Goal: Task Accomplishment & Management: Manage account settings

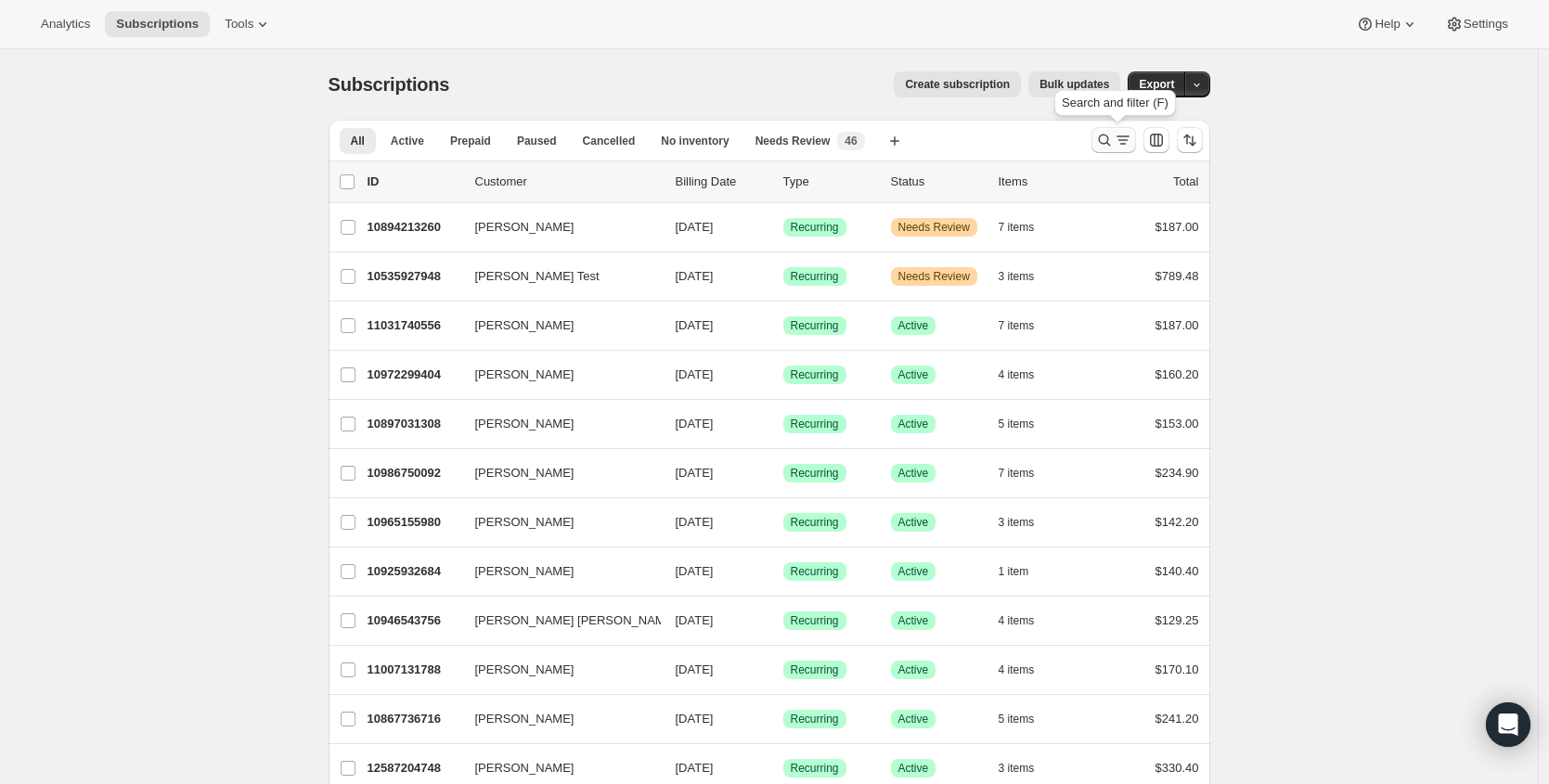
click at [1109, 143] on icon "Search and filter results" at bounding box center [1103, 141] width 12 height 12
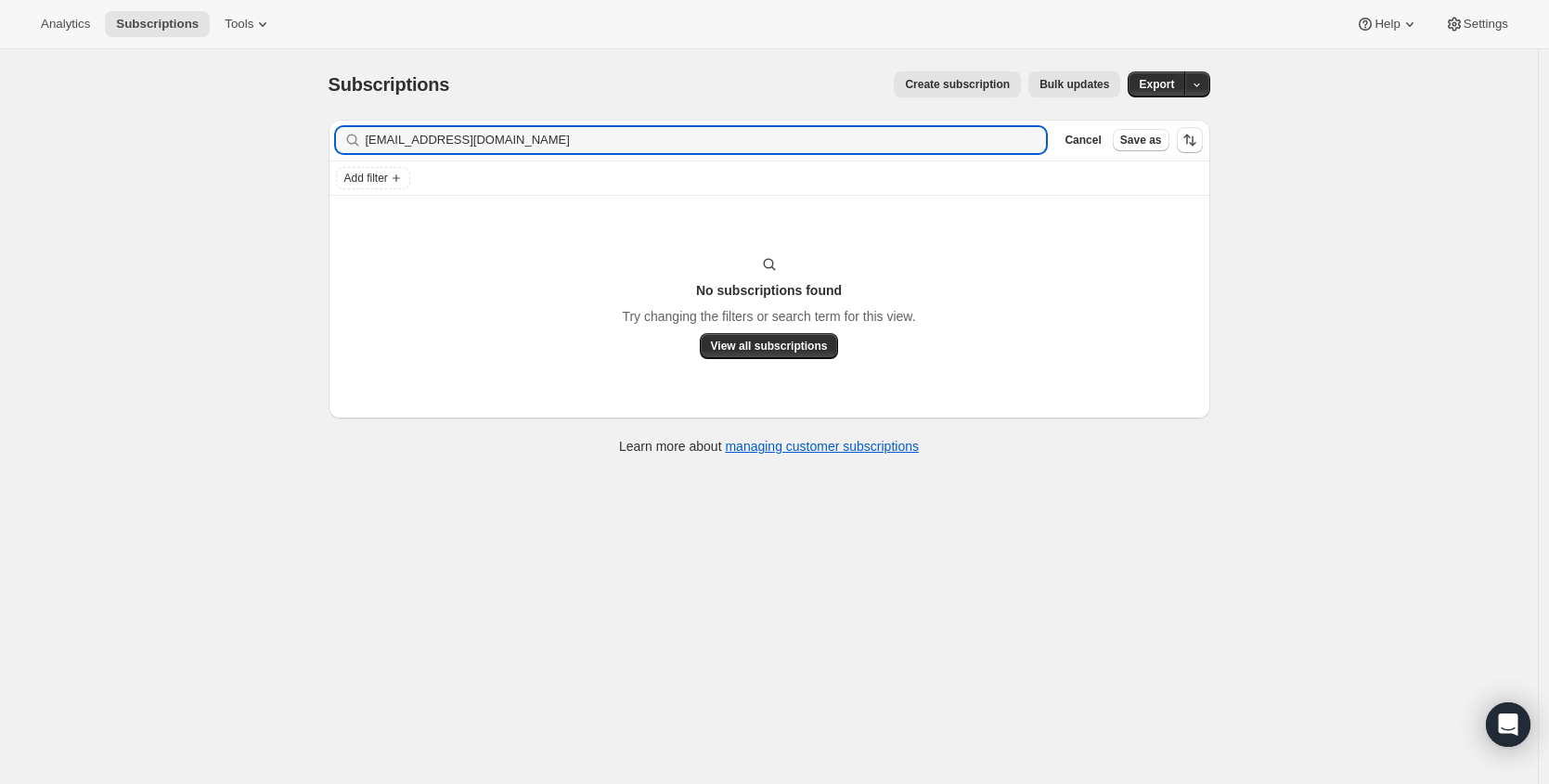
type input "[EMAIL_ADDRESS][DOMAIN_NAME]"
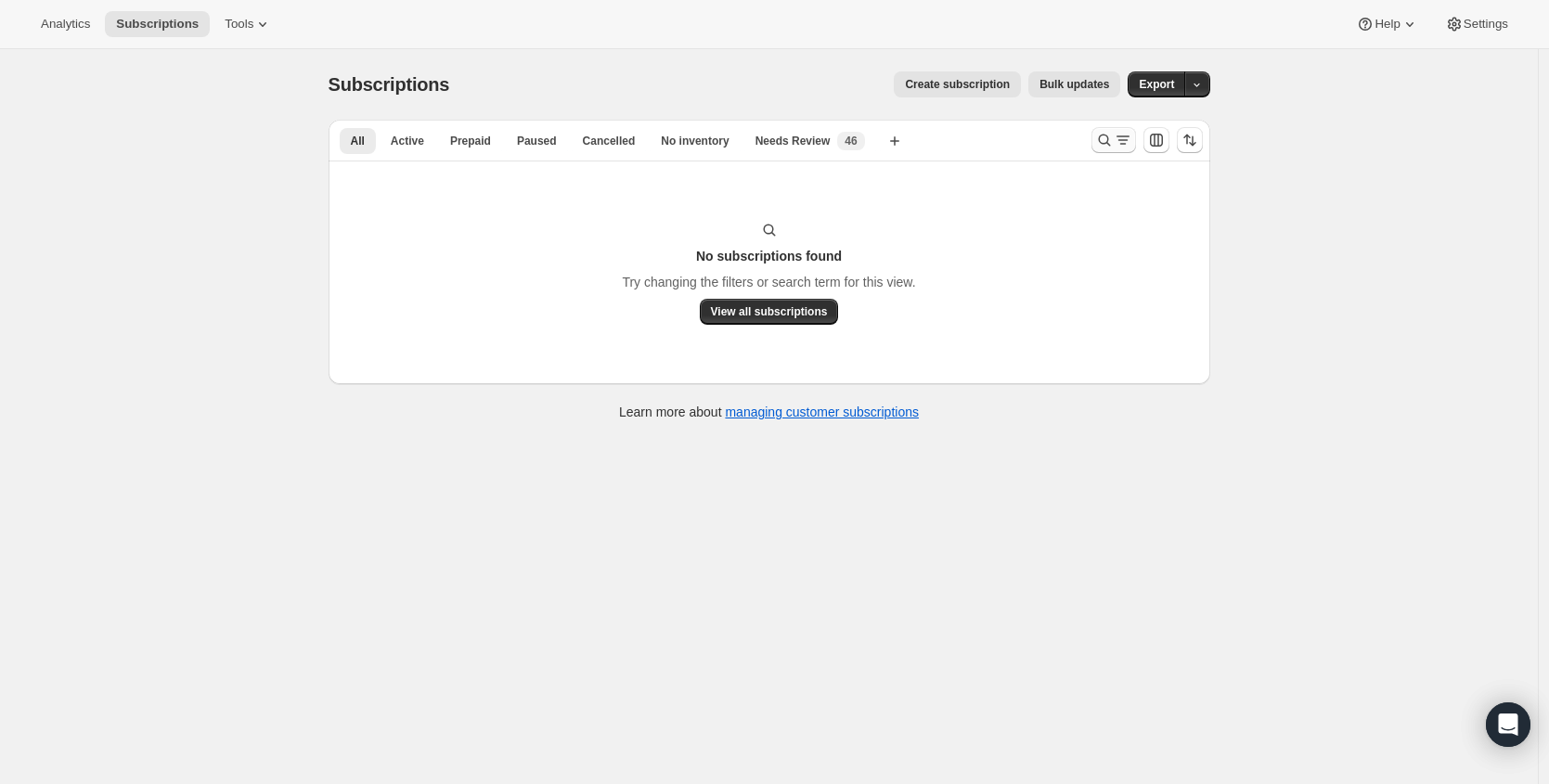
click at [1100, 144] on icon "Search and filter results" at bounding box center [1104, 140] width 19 height 19
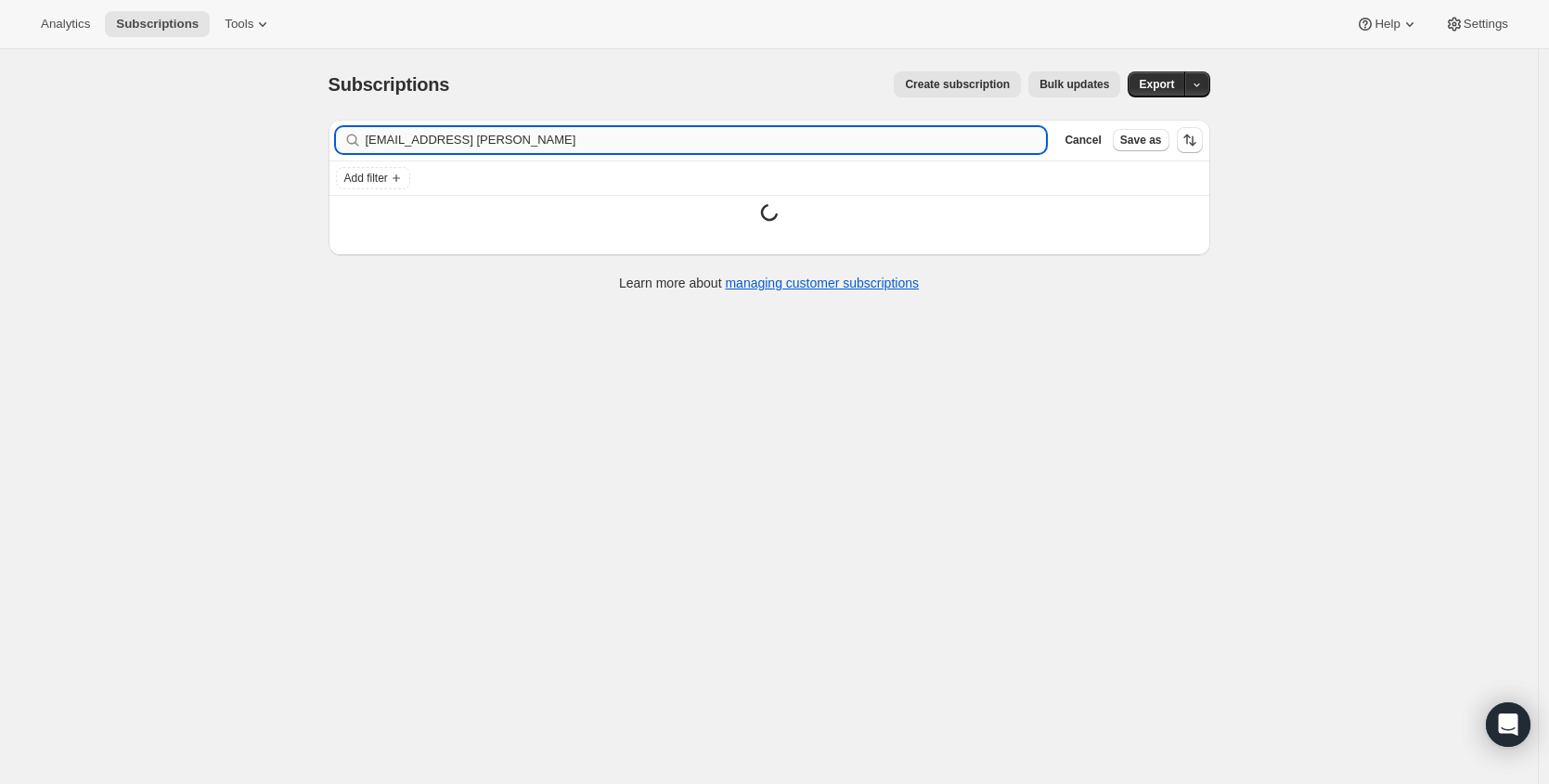
click at [558, 141] on input "[EMAIL_ADDRESS] [PERSON_NAME]" at bounding box center [707, 140] width 682 height 26
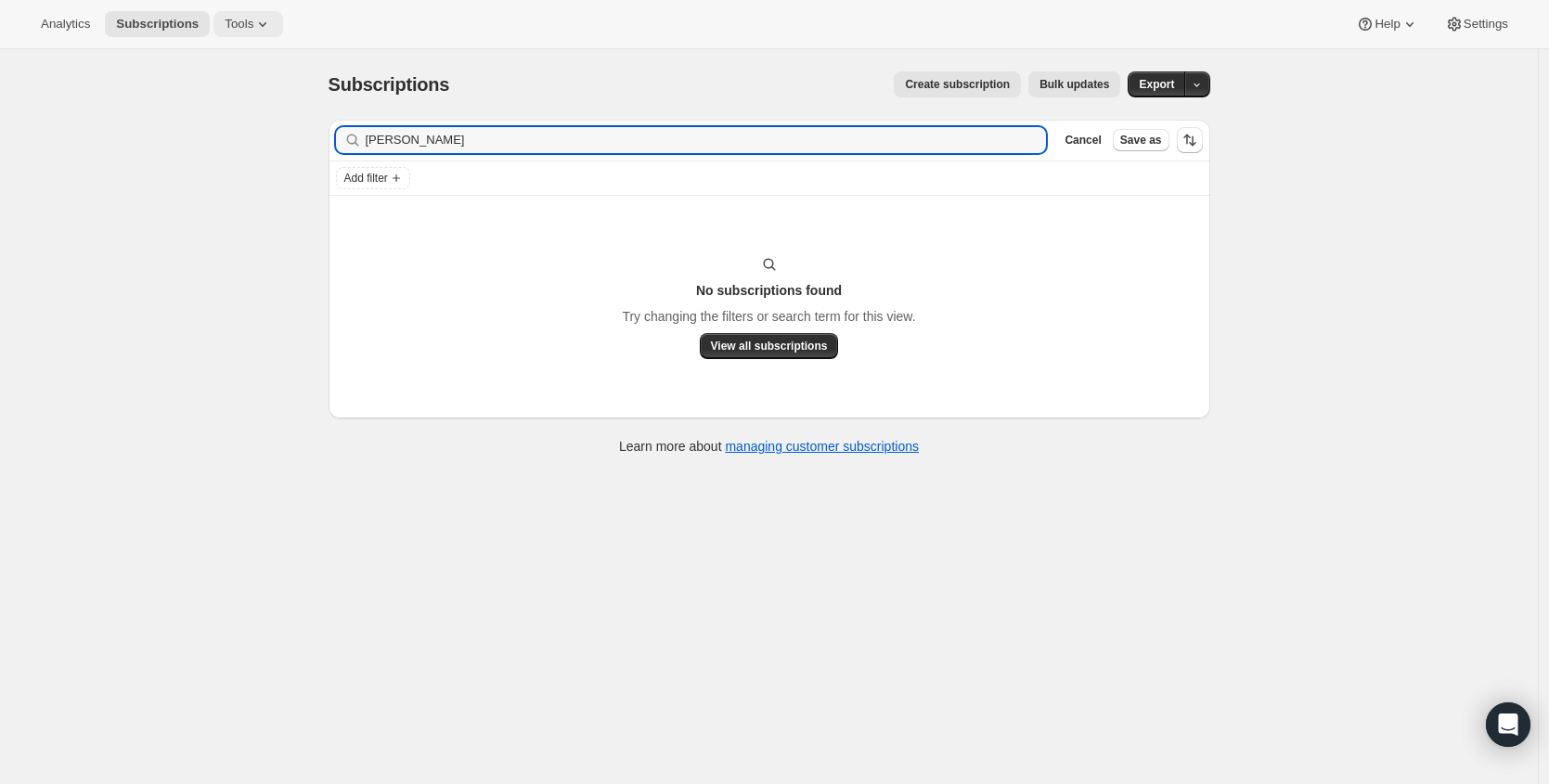
type input "[PERSON_NAME]"
